Goal: Transaction & Acquisition: Subscribe to service/newsletter

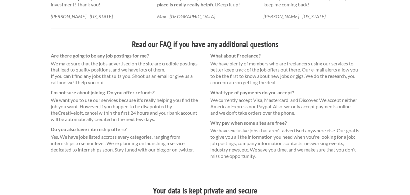
scroll to position [425, 0]
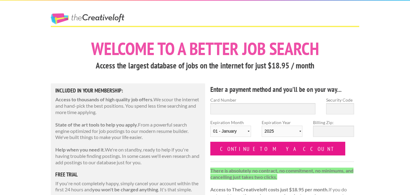
click at [236, 150] on input "Continue to my account" at bounding box center [277, 149] width 135 height 14
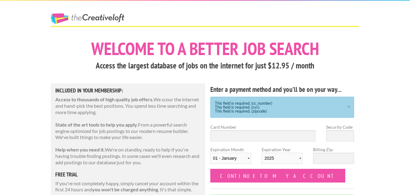
click at [99, 14] on link "The Creative Loft" at bounding box center [88, 18] width 74 height 11
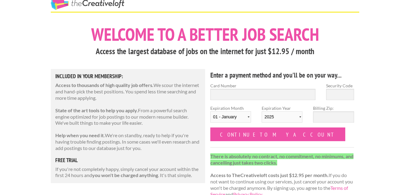
scroll to position [15, 0]
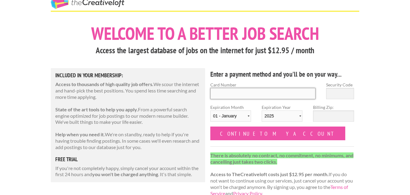
click at [258, 92] on input "Card Number" at bounding box center [262, 93] width 105 height 11
type input "5465 4654 6464 5645"
type input "5646"
click at [271, 114] on select "2025 2026 2027 2028 2029 2030 2031 2032 2033 2034" at bounding box center [282, 115] width 41 height 11
select select "2027"
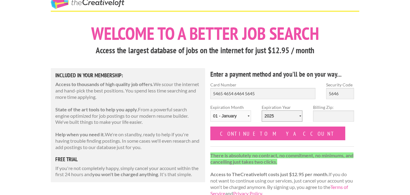
click at [262, 110] on select "2025 2026 2027 2028 2029 2030 2031 2032 2033 2034" at bounding box center [282, 115] width 41 height 11
click at [230, 118] on select "01 - January 02 - February 03 - March 04 - April 05 - May 06 - June 07 - July 0…" at bounding box center [230, 115] width 41 height 11
select select "07"
click at [210, 110] on select "01 - January 02 - February 03 - March 04 - April 05 - May 06 - June 07 - July 0…" at bounding box center [230, 115] width 41 height 11
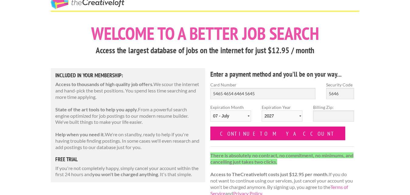
click at [280, 130] on input "Continue to my account" at bounding box center [277, 133] width 135 height 14
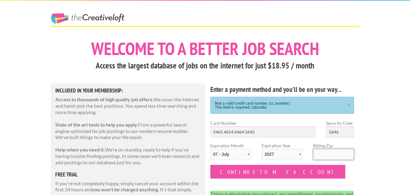
click at [342, 159] on input "Billing Zip:" at bounding box center [333, 154] width 41 height 11
type input "4"
type input "75227"
click at [279, 178] on div "Enter a payment method and you'll be on your way... Not a valid credit card num…" at bounding box center [282, 161] width 154 height 157
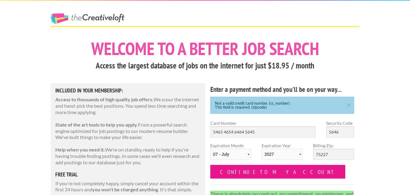
click at [272, 172] on input "Continue to my account" at bounding box center [277, 172] width 135 height 14
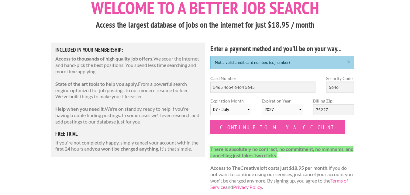
scroll to position [41, 0]
click at [265, 91] on input "5465 4654 6464 5645" at bounding box center [262, 86] width 105 height 11
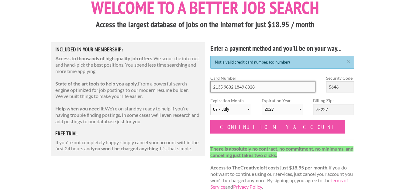
type input "2135 9832 1849 6328"
click at [342, 87] on input "5646" at bounding box center [340, 86] width 28 height 11
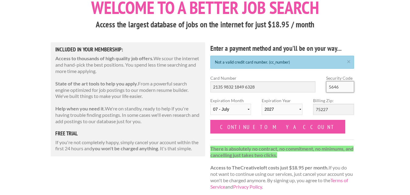
click at [342, 87] on input "5646" at bounding box center [340, 86] width 28 height 11
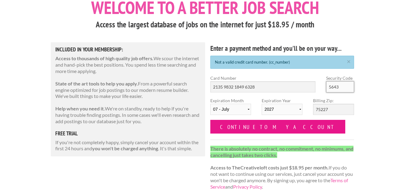
type input "5643"
click at [267, 128] on input "Continue to my account" at bounding box center [277, 127] width 135 height 14
